Goal: Task Accomplishment & Management: Manage account settings

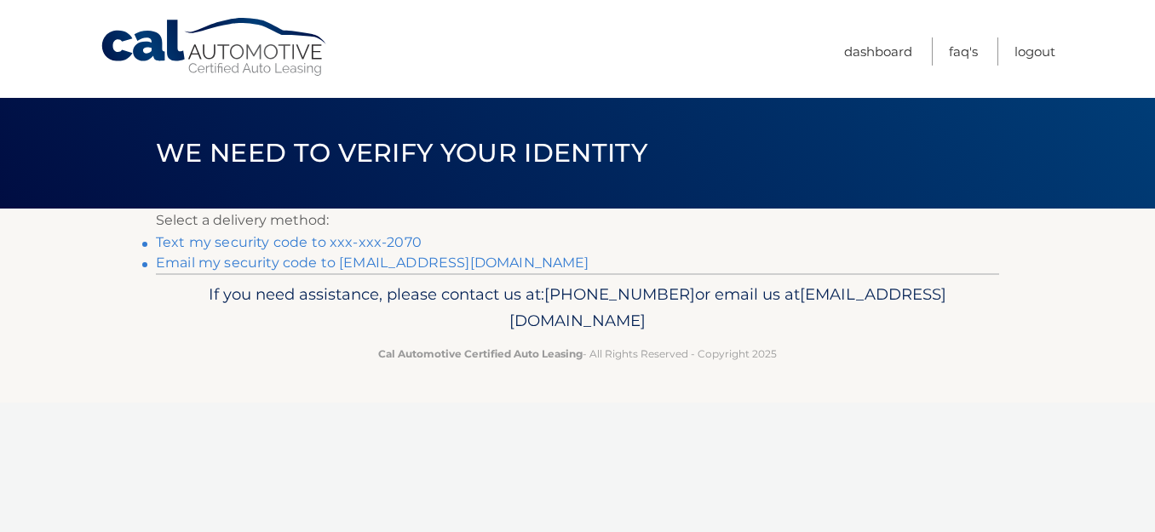
click at [232, 244] on link "Text my security code to xxx-xxx-2070" at bounding box center [289, 242] width 266 height 16
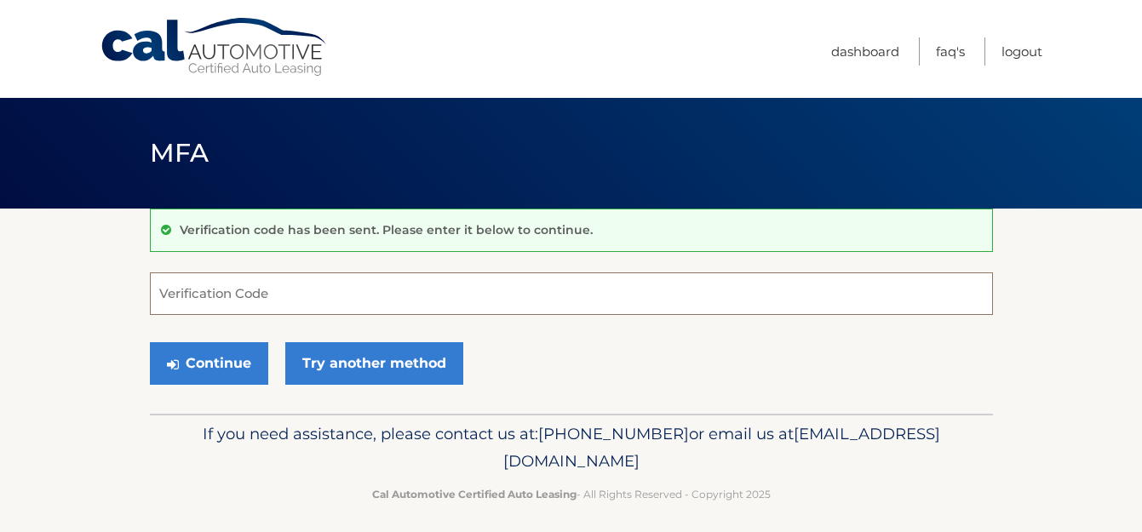
click at [286, 294] on input "Verification Code" at bounding box center [571, 294] width 843 height 43
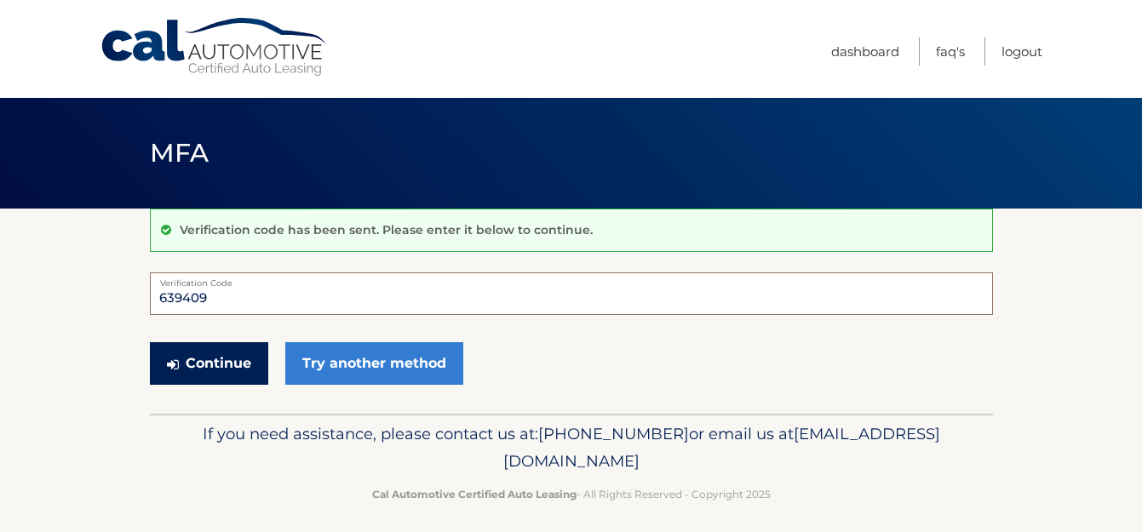
type input "639409"
click at [214, 362] on button "Continue" at bounding box center [209, 363] width 118 height 43
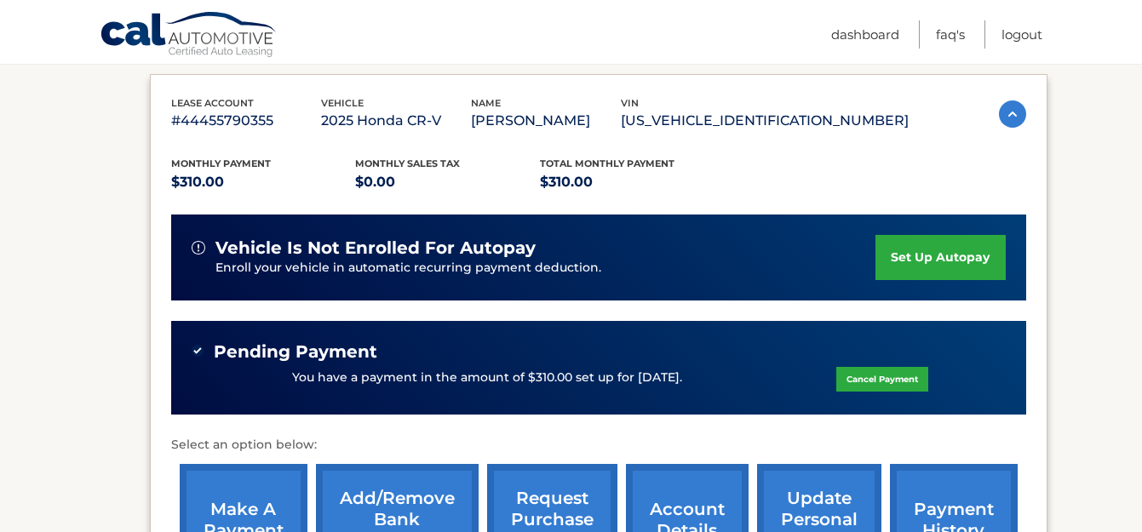
scroll to position [431, 0]
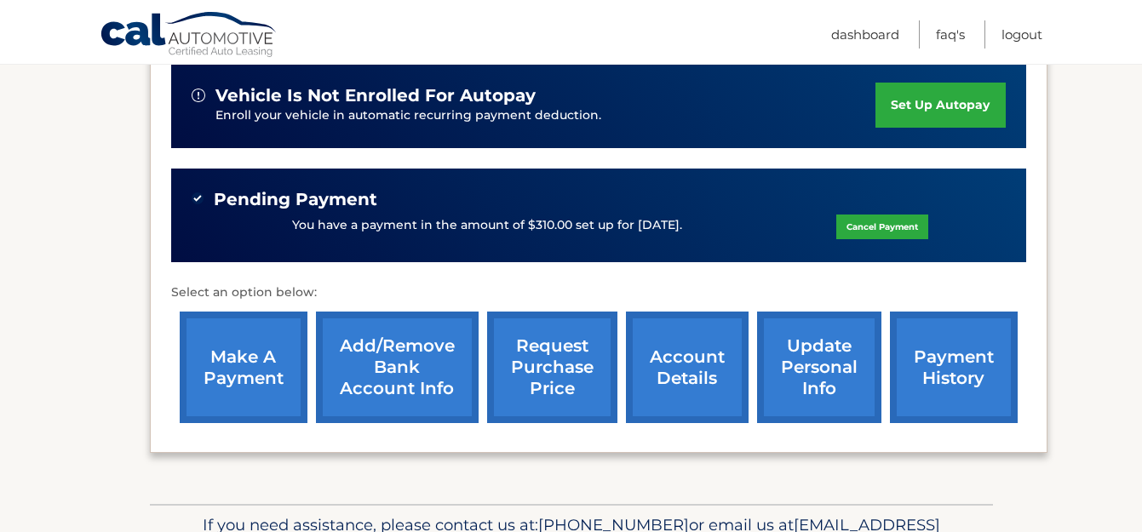
click at [221, 204] on span "Pending Payment" at bounding box center [296, 199] width 164 height 21
click at [1028, 41] on link "Logout" at bounding box center [1022, 34] width 41 height 28
